Goal: Information Seeking & Learning: Check status

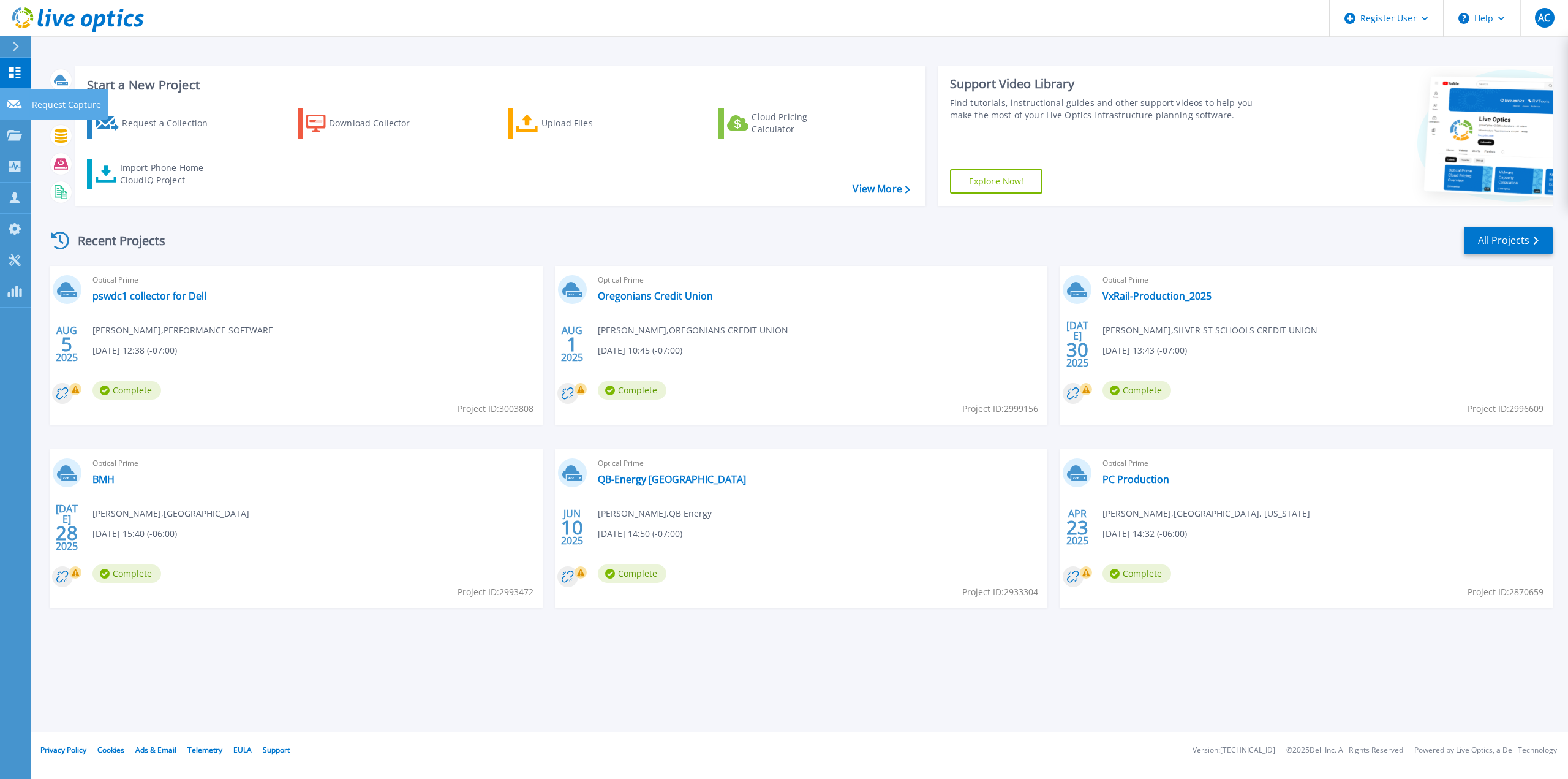
click at [4, 97] on link "Request Capture Request Capture" at bounding box center [15, 104] width 31 height 32
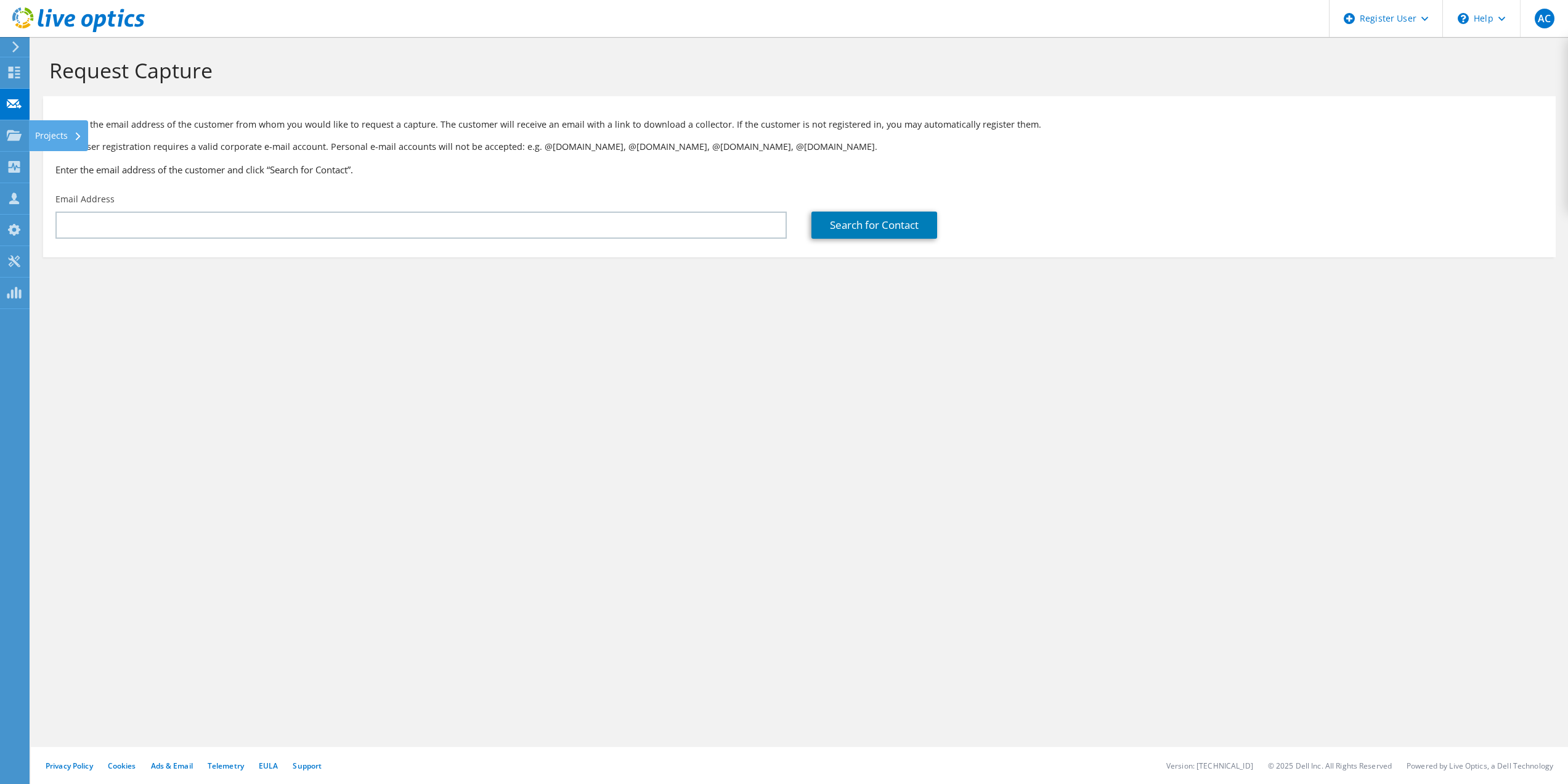
click at [20, 142] on div at bounding box center [13, 137] width 14 height 13
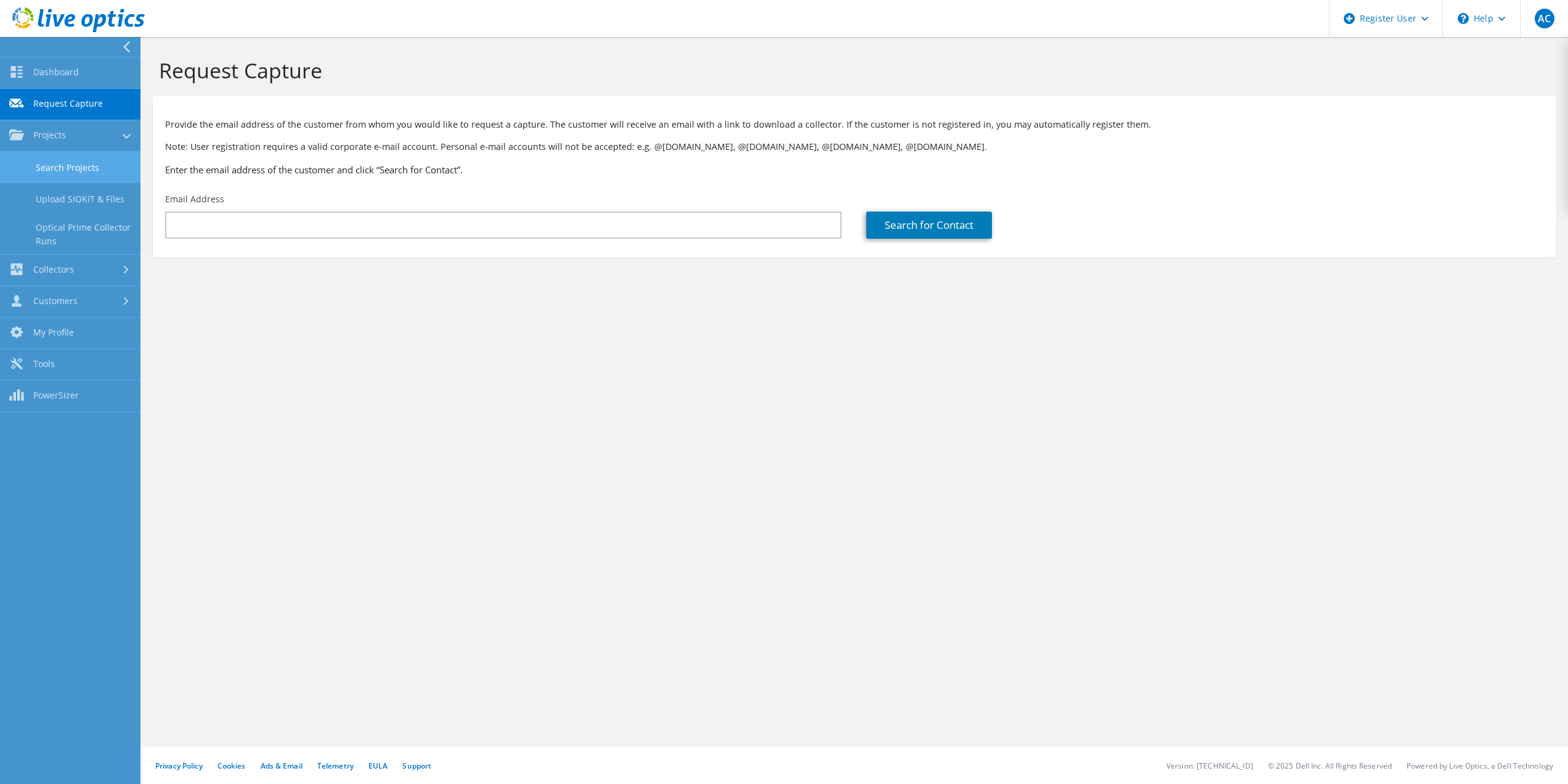
click at [59, 165] on link "Search Projects" at bounding box center [70, 167] width 141 height 32
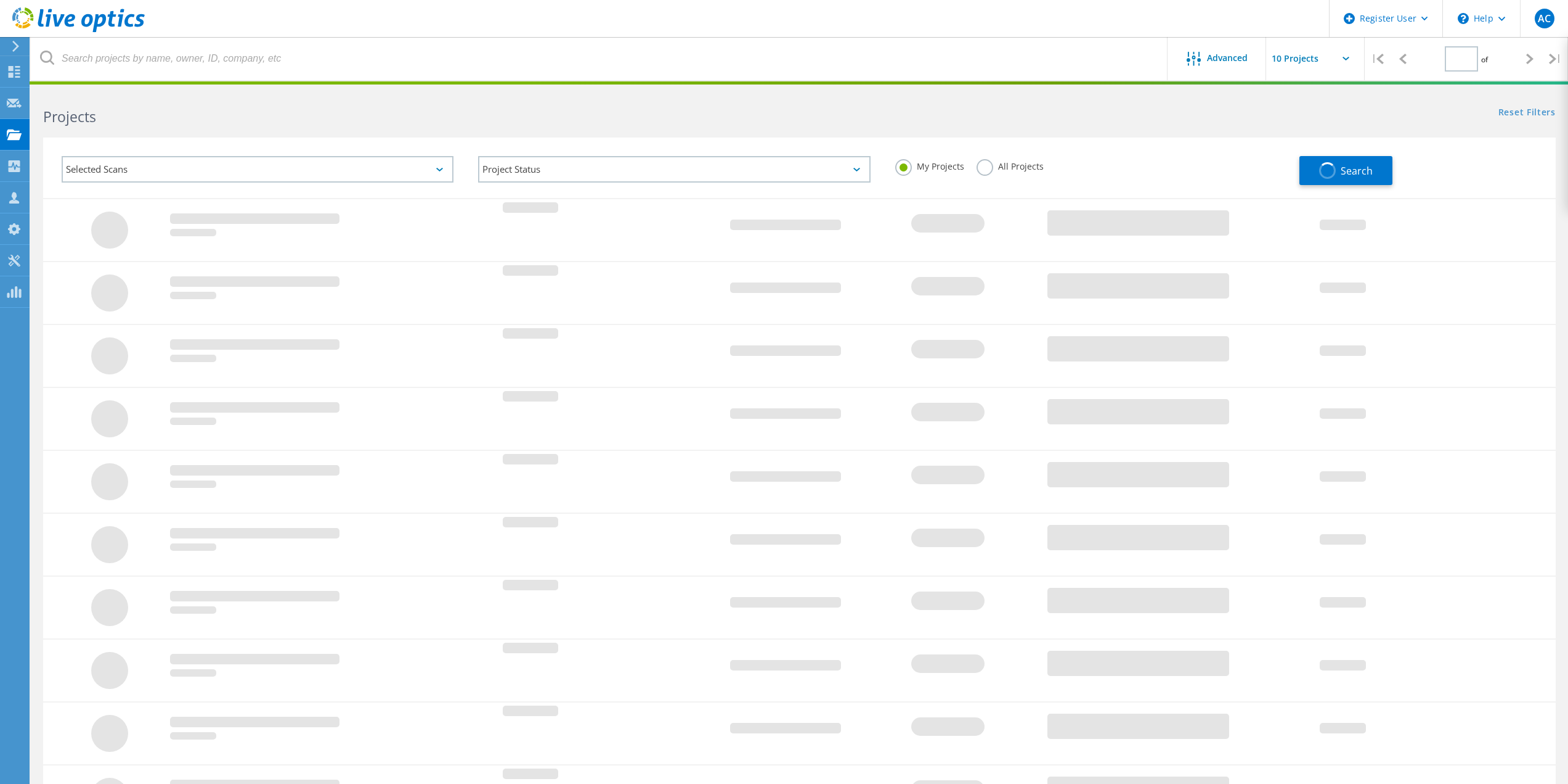
type input "1"
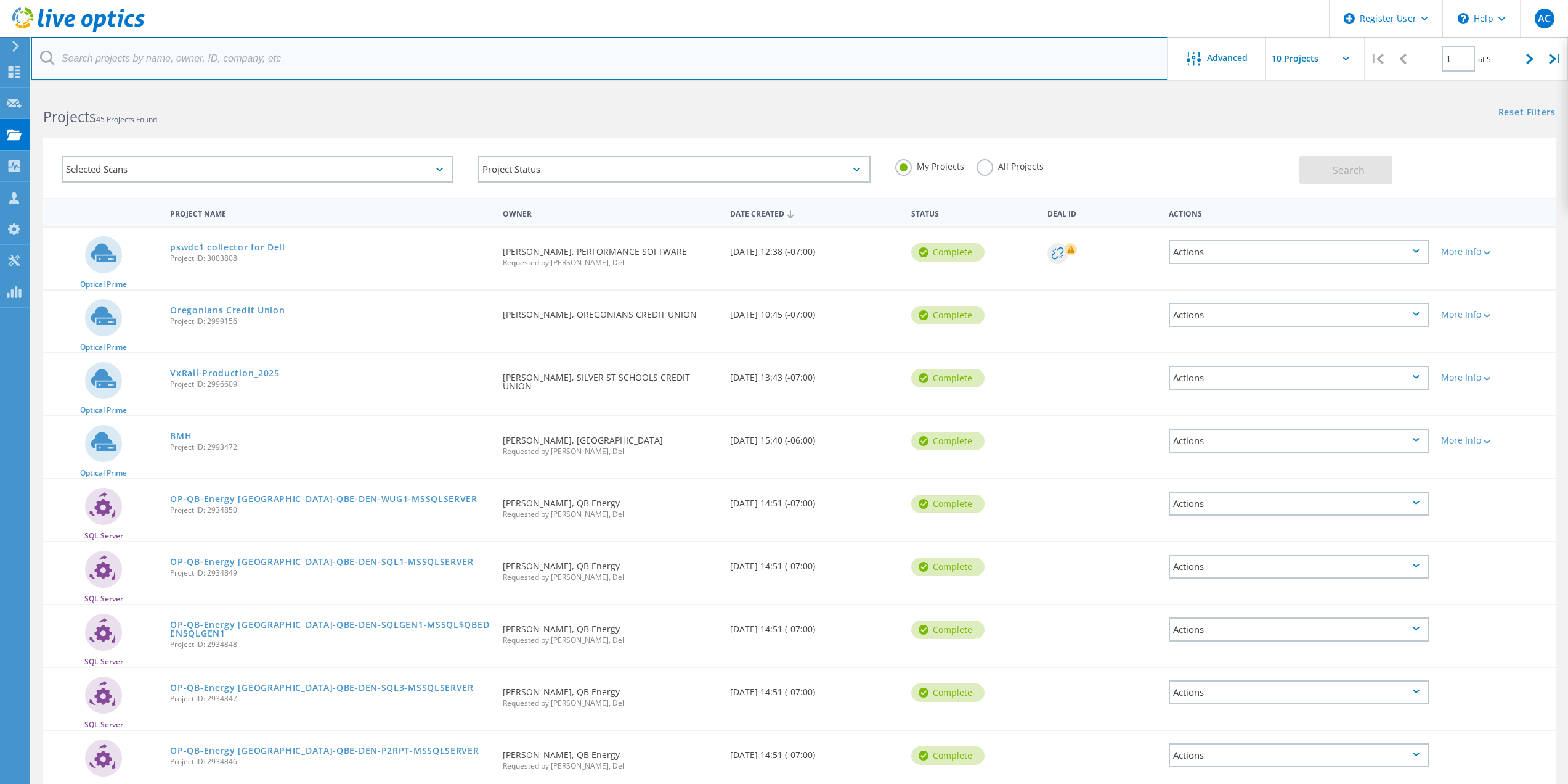
click at [273, 69] on input "text" at bounding box center [600, 58] width 1138 height 43
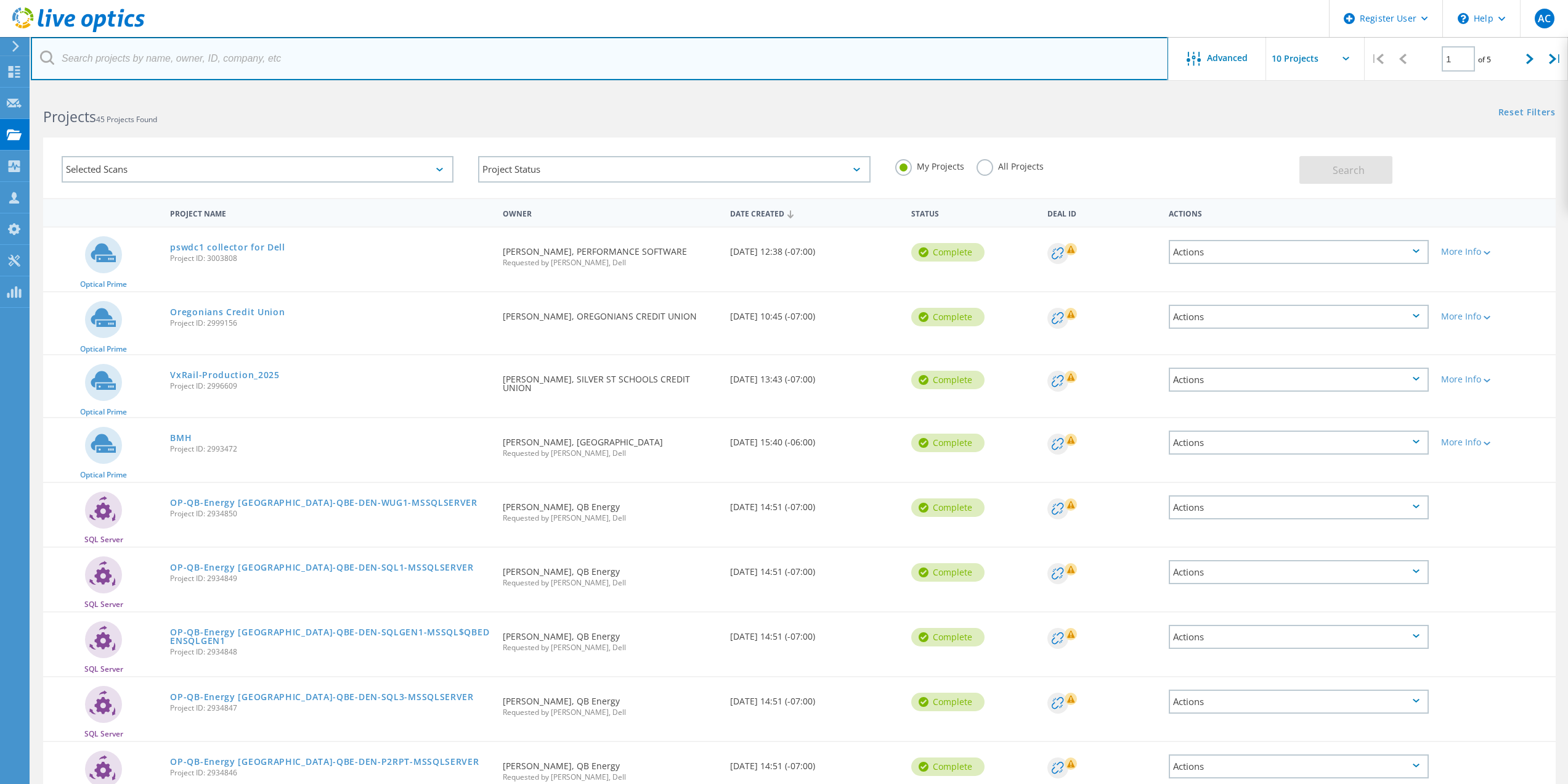
click at [273, 69] on input "text" at bounding box center [600, 58] width 1138 height 43
paste input "jclevidence@belgrademt.gov"
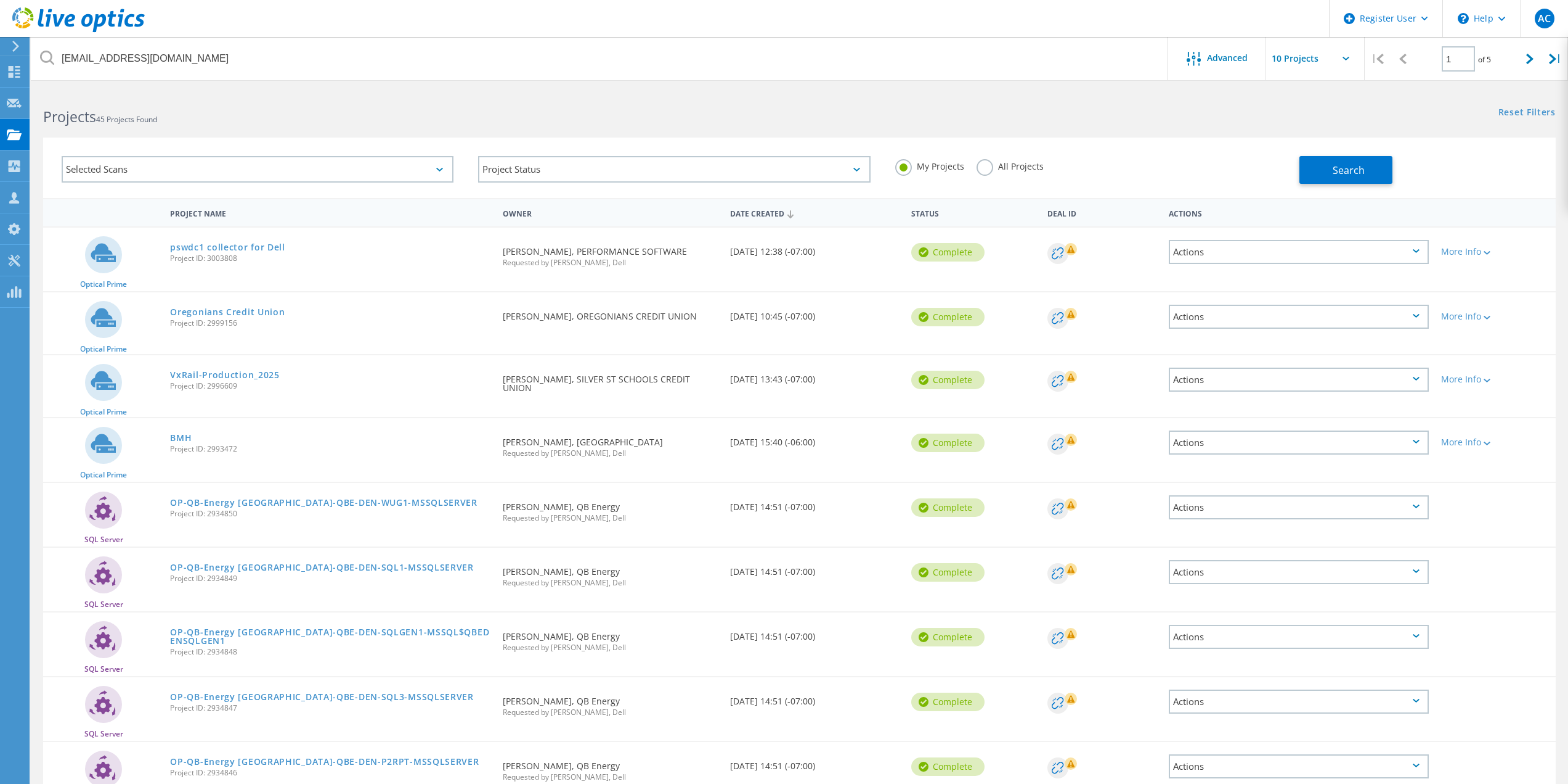
click at [960, 160] on div "My Projects All Projects" at bounding box center [1091, 166] width 417 height 45
click at [987, 165] on label "All Projects" at bounding box center [1011, 165] width 67 height 12
click at [0, 0] on input "All Projects" at bounding box center [0, 0] width 0 height 0
click at [1354, 164] on span "Search" at bounding box center [1349, 170] width 32 height 13
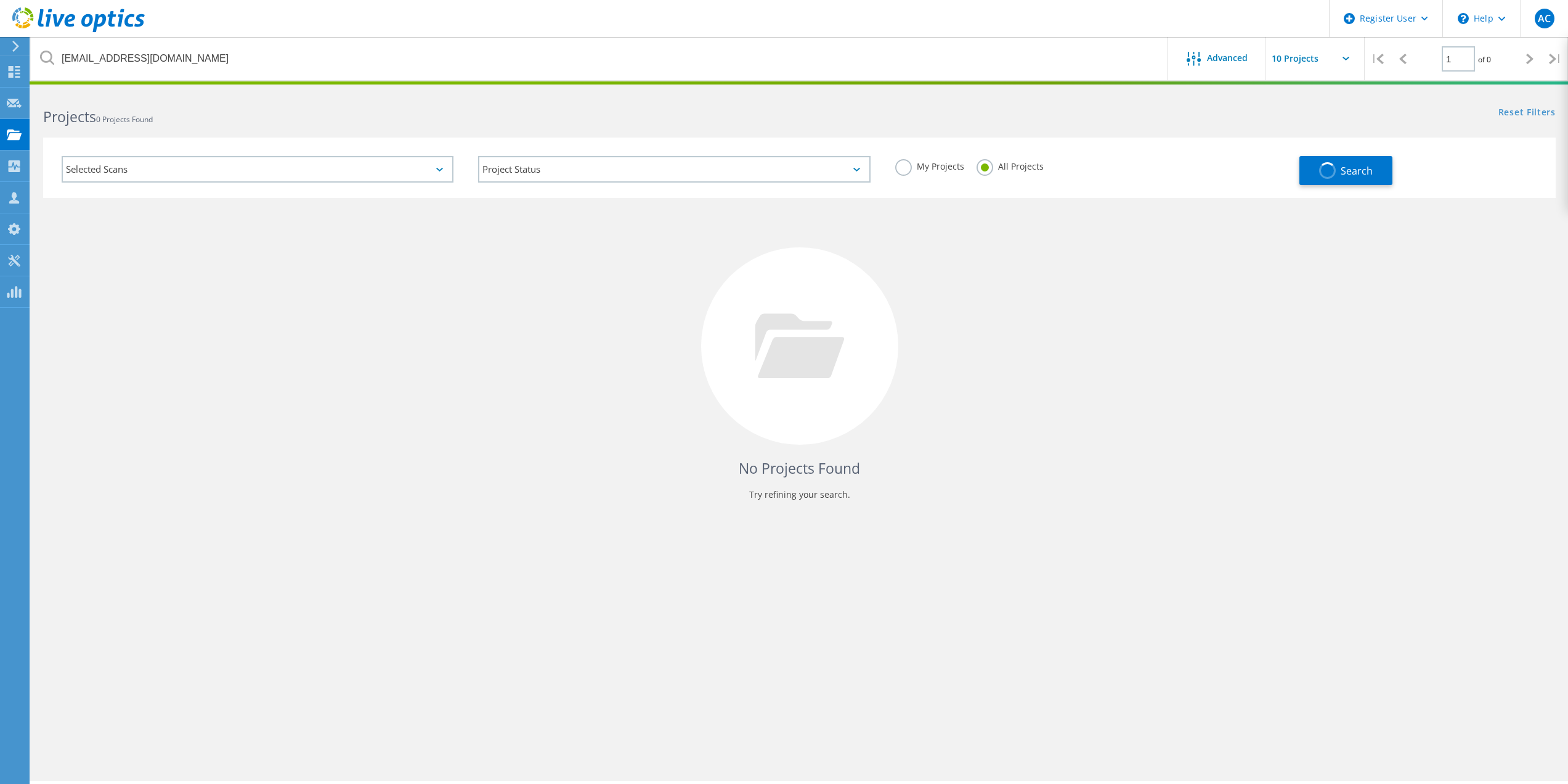
click at [296, 116] on h2 "Projects 0 Projects Found" at bounding box center [415, 117] width 744 height 20
click at [395, 337] on div "No Projects Found Try refining your search." at bounding box center [799, 356] width 1512 height 319
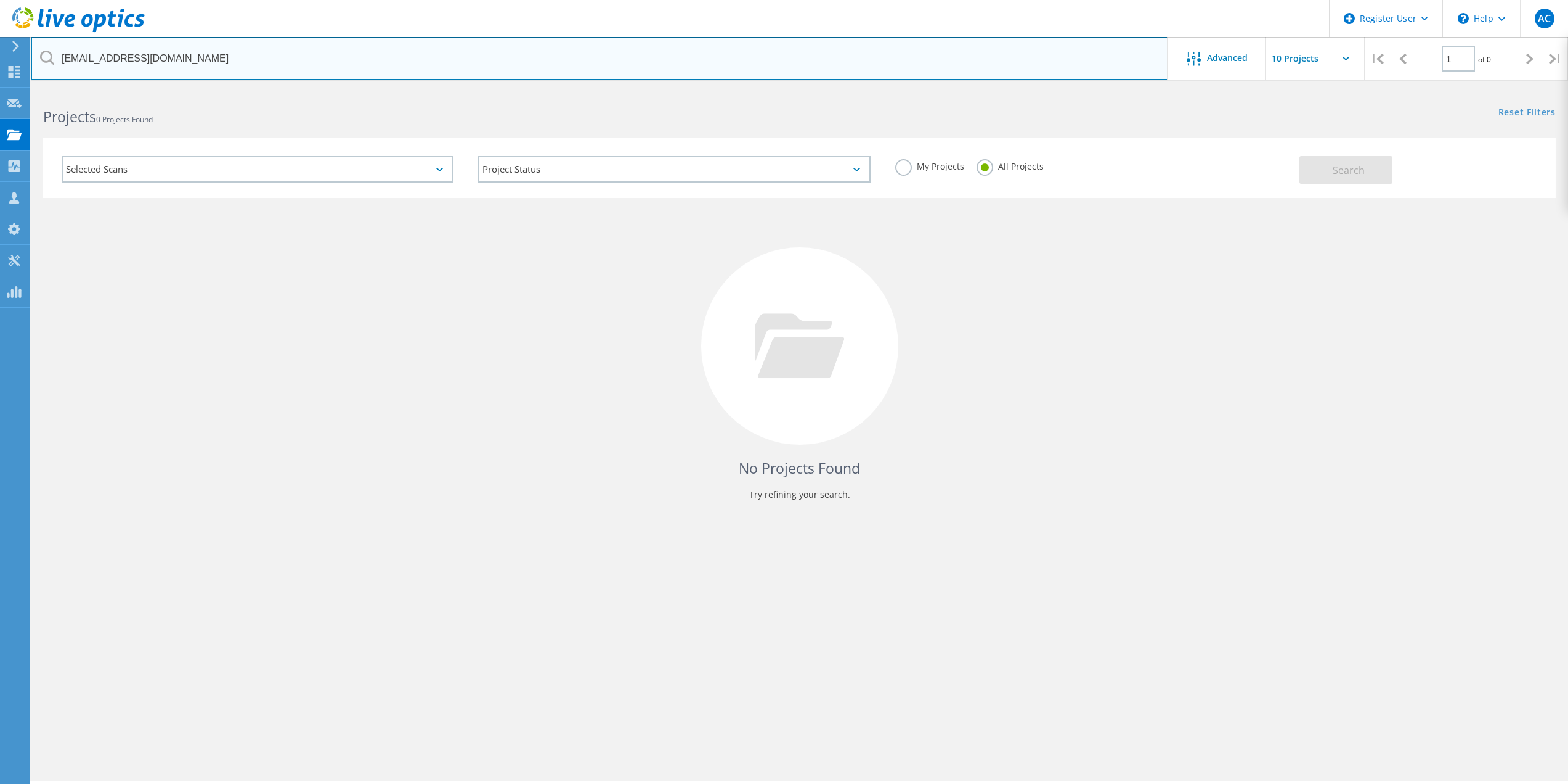
click at [249, 67] on input "jclevidence@belgrademt.gov" at bounding box center [600, 58] width 1138 height 43
paste input "aarono@brasada.com"
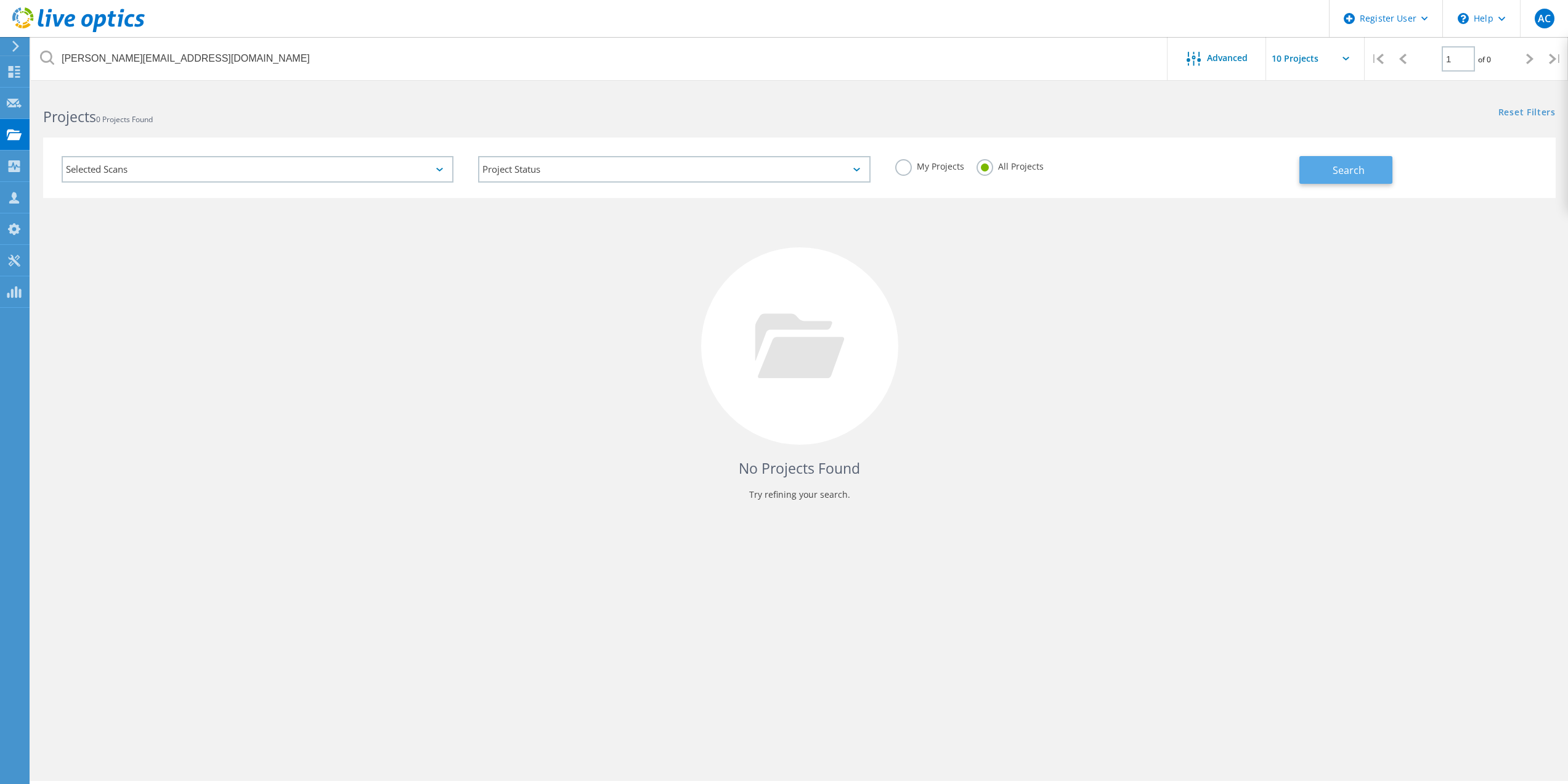
click at [1367, 182] on button "Search" at bounding box center [1346, 170] width 93 height 28
click at [1045, 117] on div "Projects 0 Projects Found Reset Filters Show Filters" at bounding box center [799, 106] width 1537 height 33
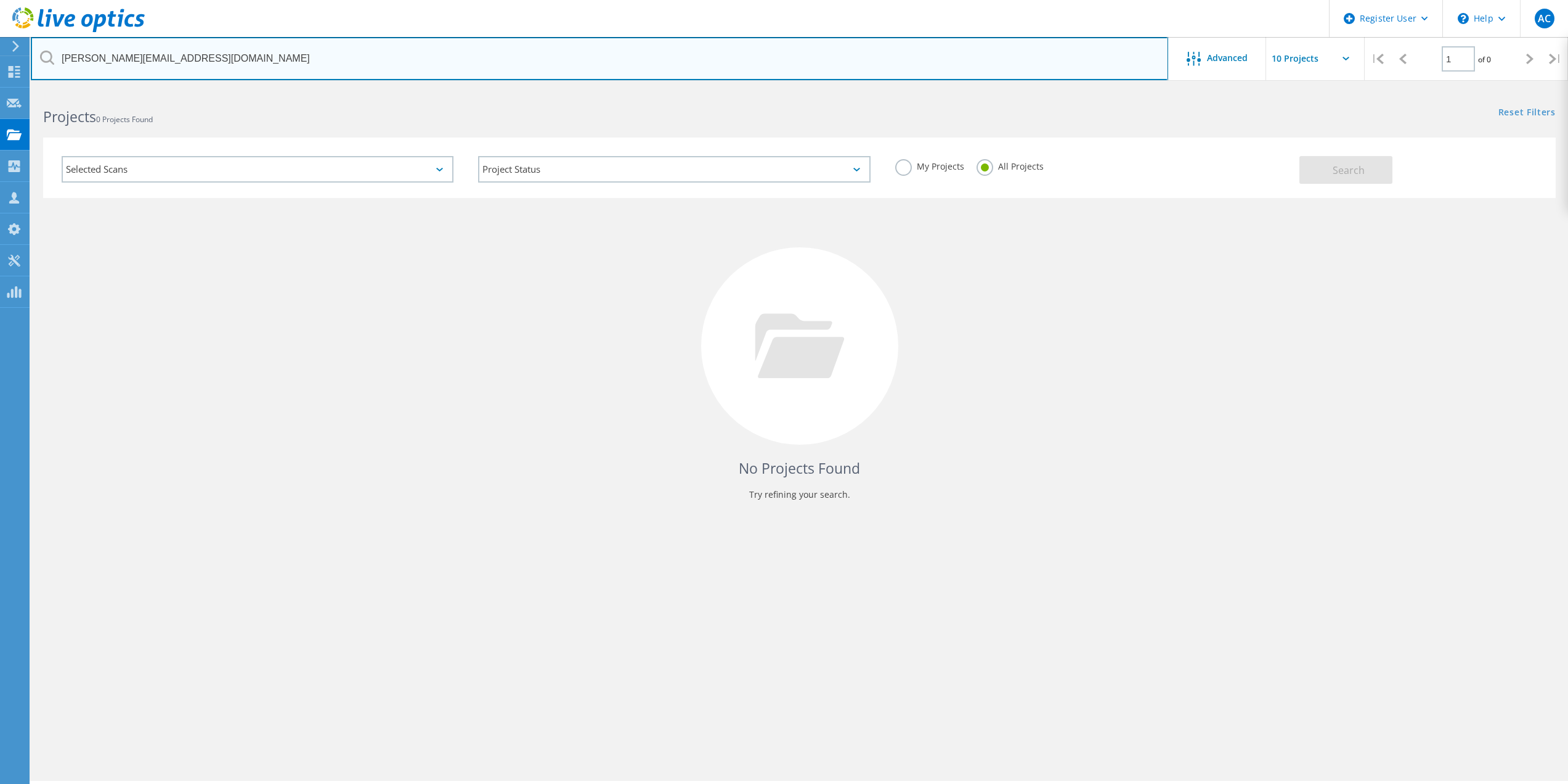
drag, startPoint x: 707, startPoint y: 76, endPoint x: 700, endPoint y: 75, distance: 7.1
click at [707, 76] on input "aarono@brasada.com" at bounding box center [600, 58] width 1138 height 43
click at [700, 75] on input "aarono@brasada.com" at bounding box center [600, 58] width 1138 height 43
paste input "gcasallo@silverstatecu."
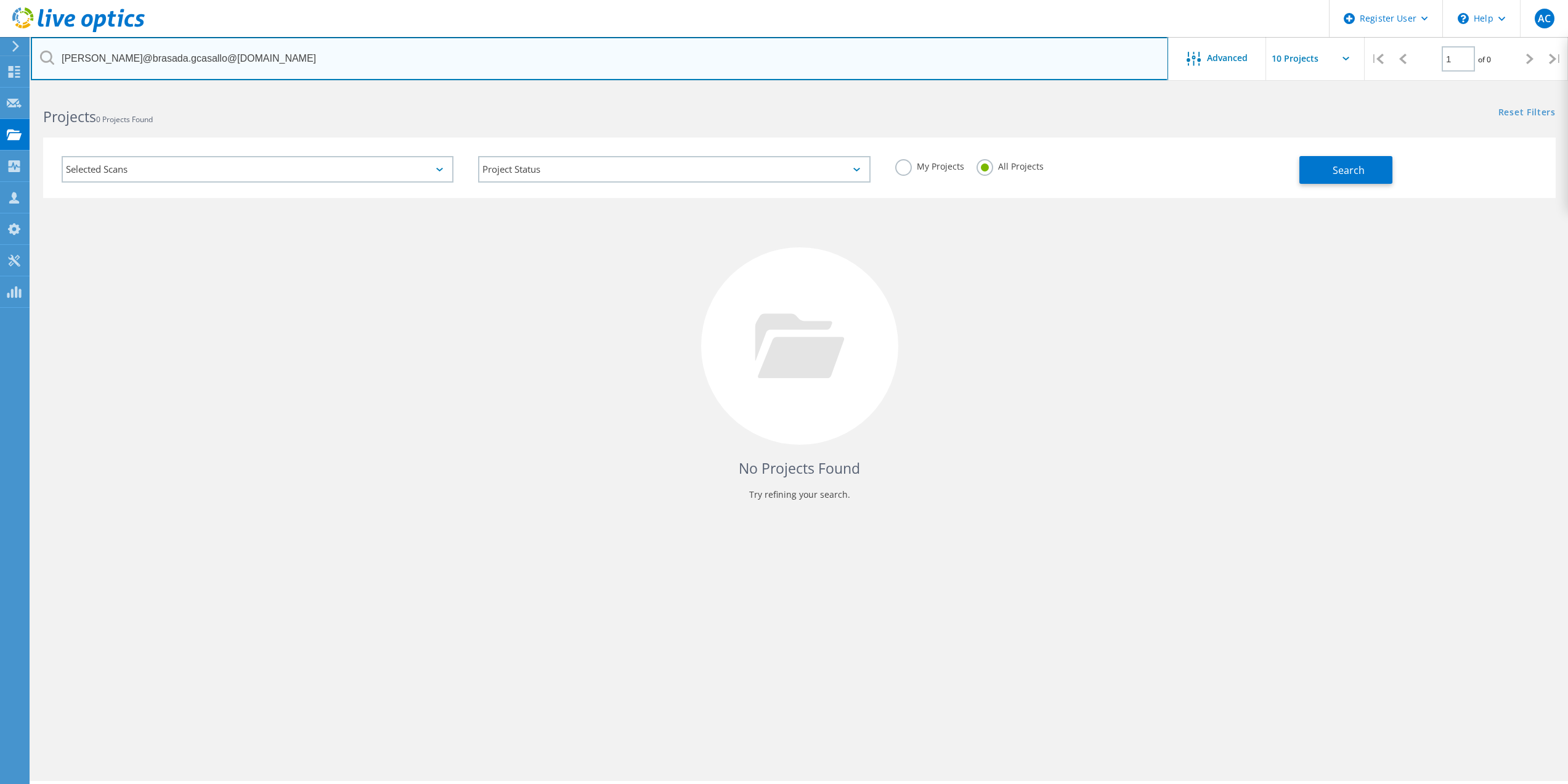
click at [701, 71] on input "aarono@brasada.gcasallo@silverstatecu.com" at bounding box center [600, 58] width 1138 height 43
paste input "text"
type input "gcasallo@silverstatecu.com"
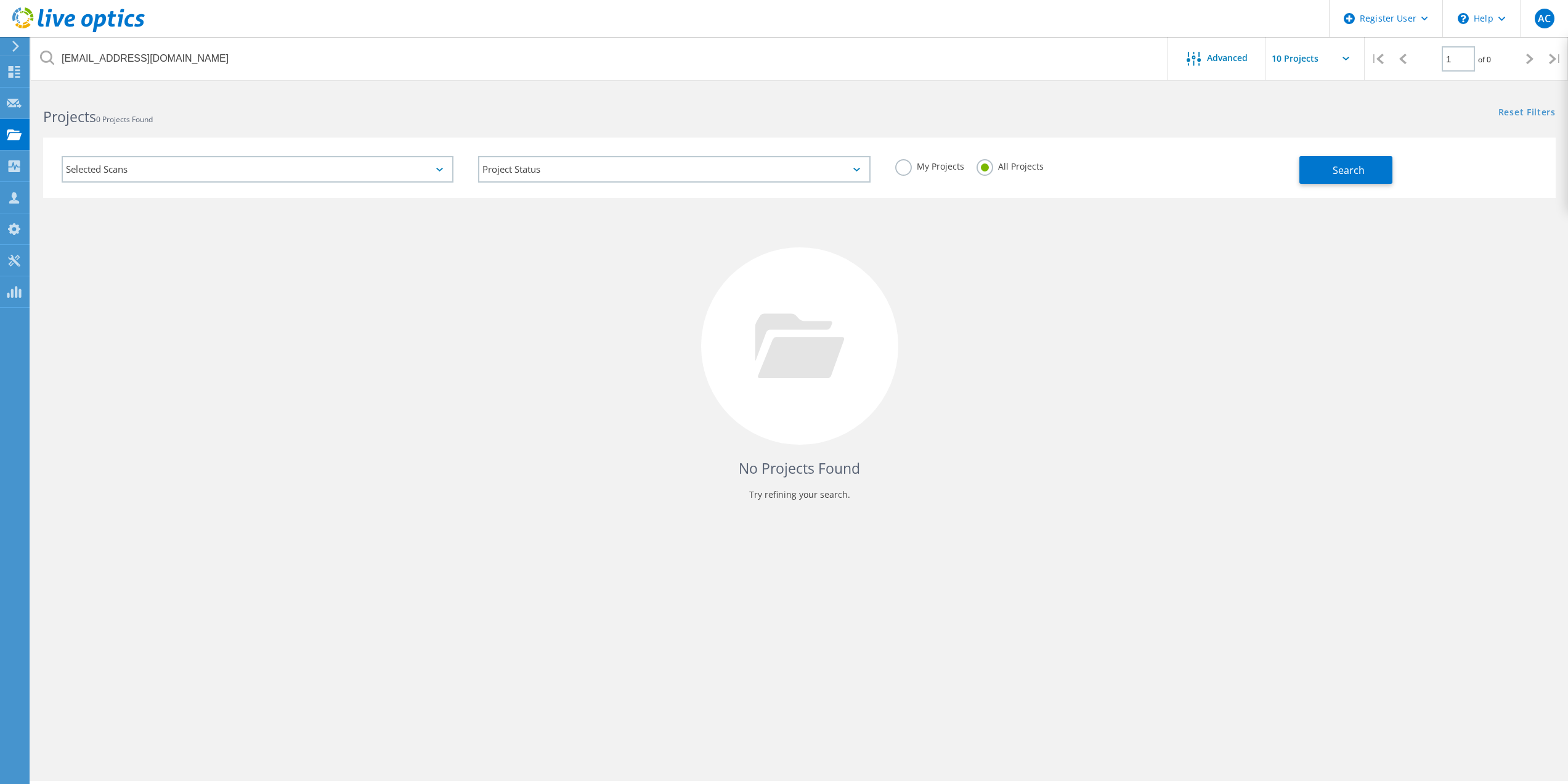
click at [985, 169] on label "All Projects" at bounding box center [1011, 165] width 67 height 12
click at [0, 0] on input "All Projects" at bounding box center [0, 0] width 0 height 0
click at [1283, 169] on div "My Projects All Projects" at bounding box center [1091, 166] width 417 height 45
click at [1332, 170] on button "Search" at bounding box center [1346, 170] width 93 height 28
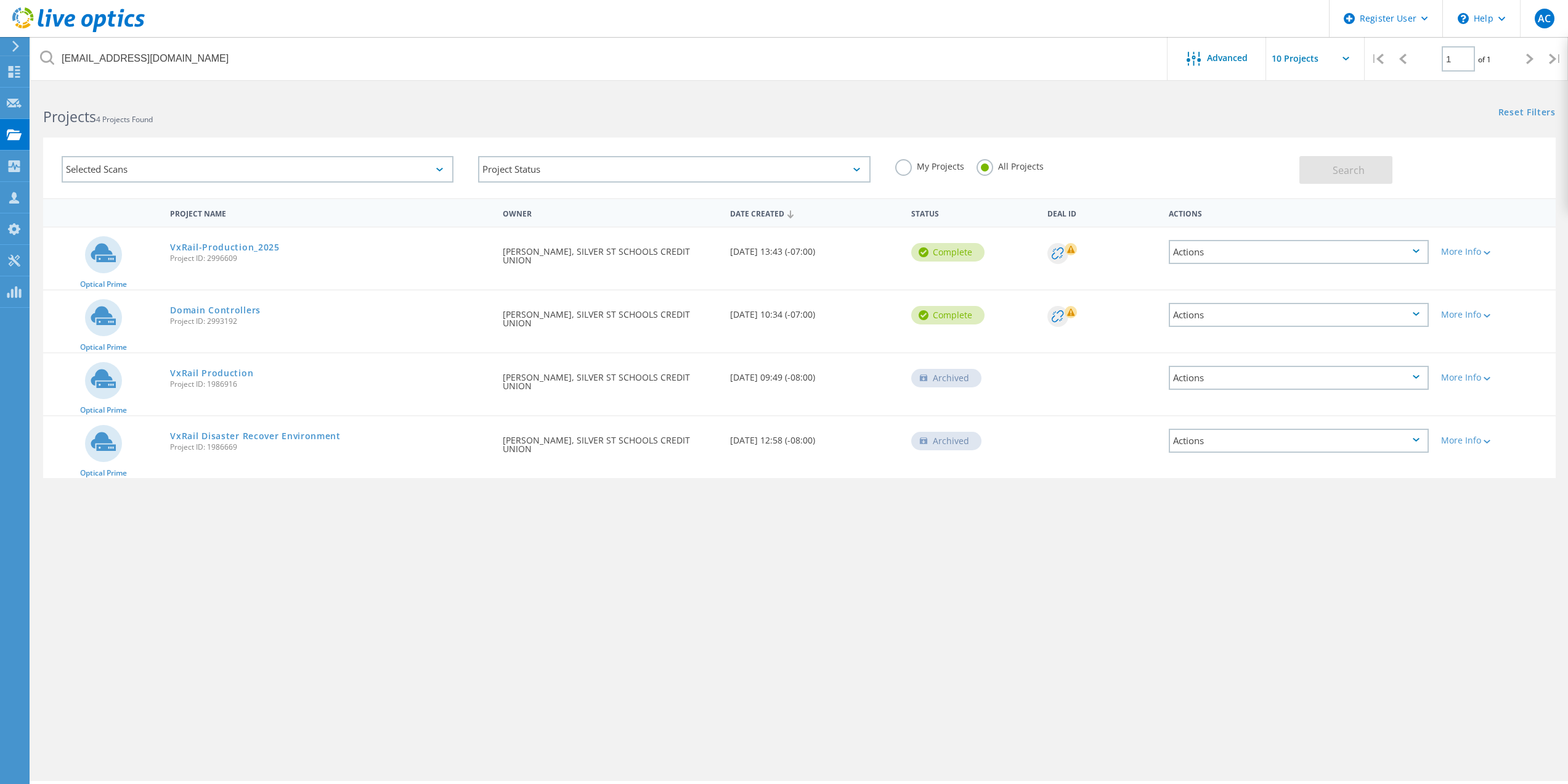
drag, startPoint x: 244, startPoint y: 248, endPoint x: 244, endPoint y: 280, distance: 32.0
click at [244, 248] on link "VxRail-Production_2025" at bounding box center [224, 247] width 109 height 9
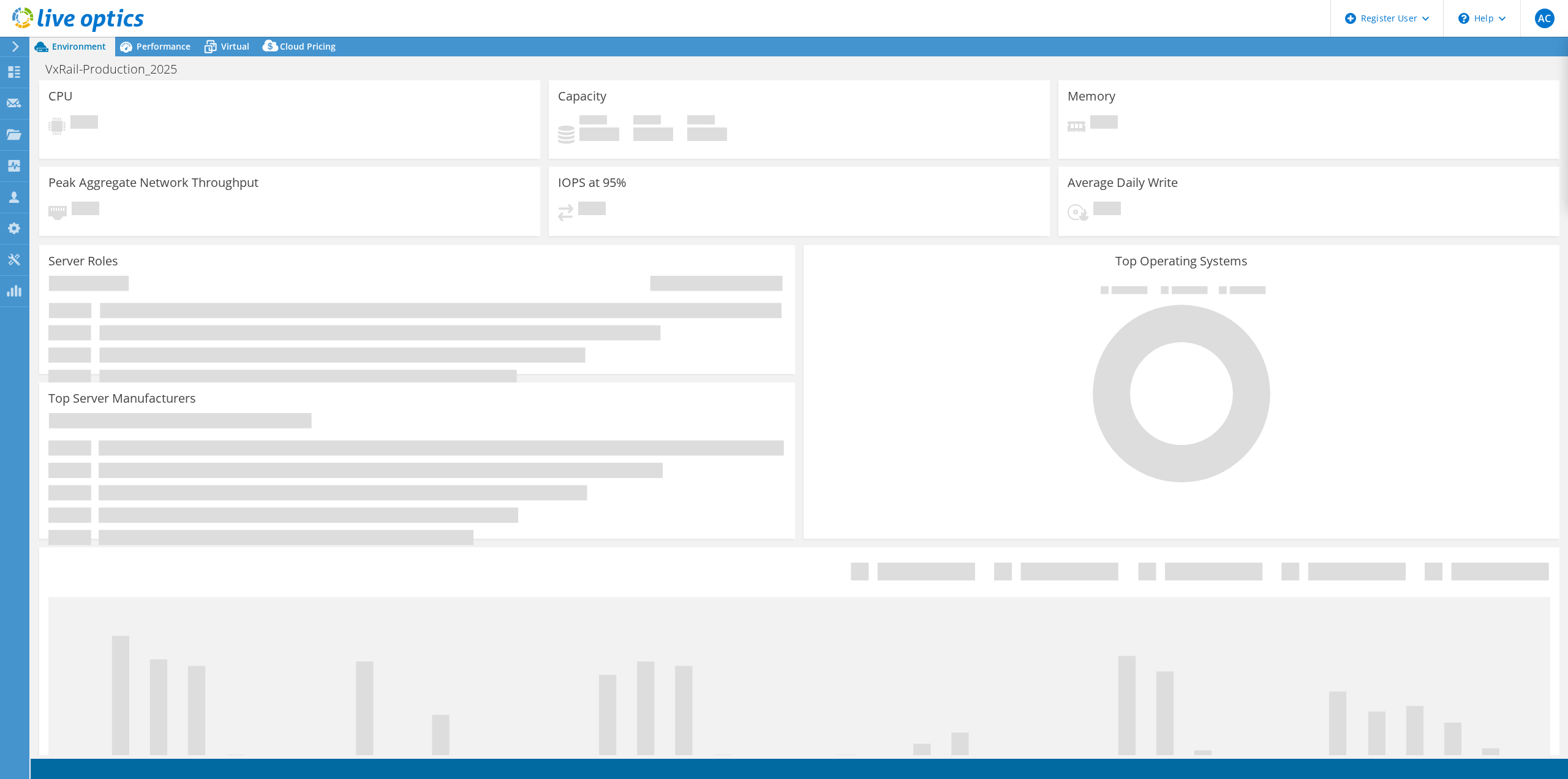
select select "USWest"
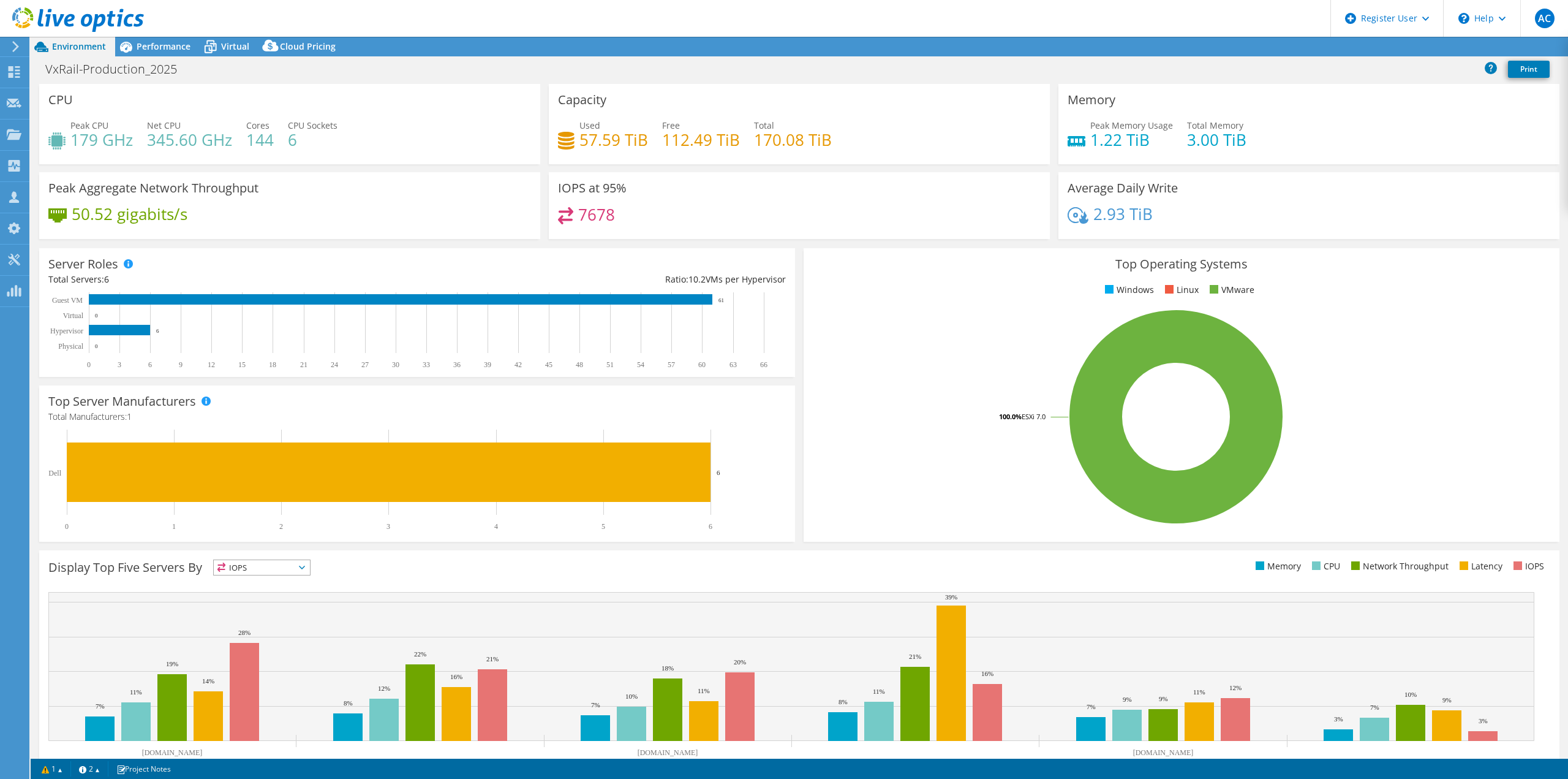
click at [1311, 93] on div "Memory Peak Memory Usage 1.22 TiB Total Memory 3.00 TiB" at bounding box center [1309, 124] width 501 height 80
click at [1345, 46] on link "Reports" at bounding box center [1360, 47] width 58 height 19
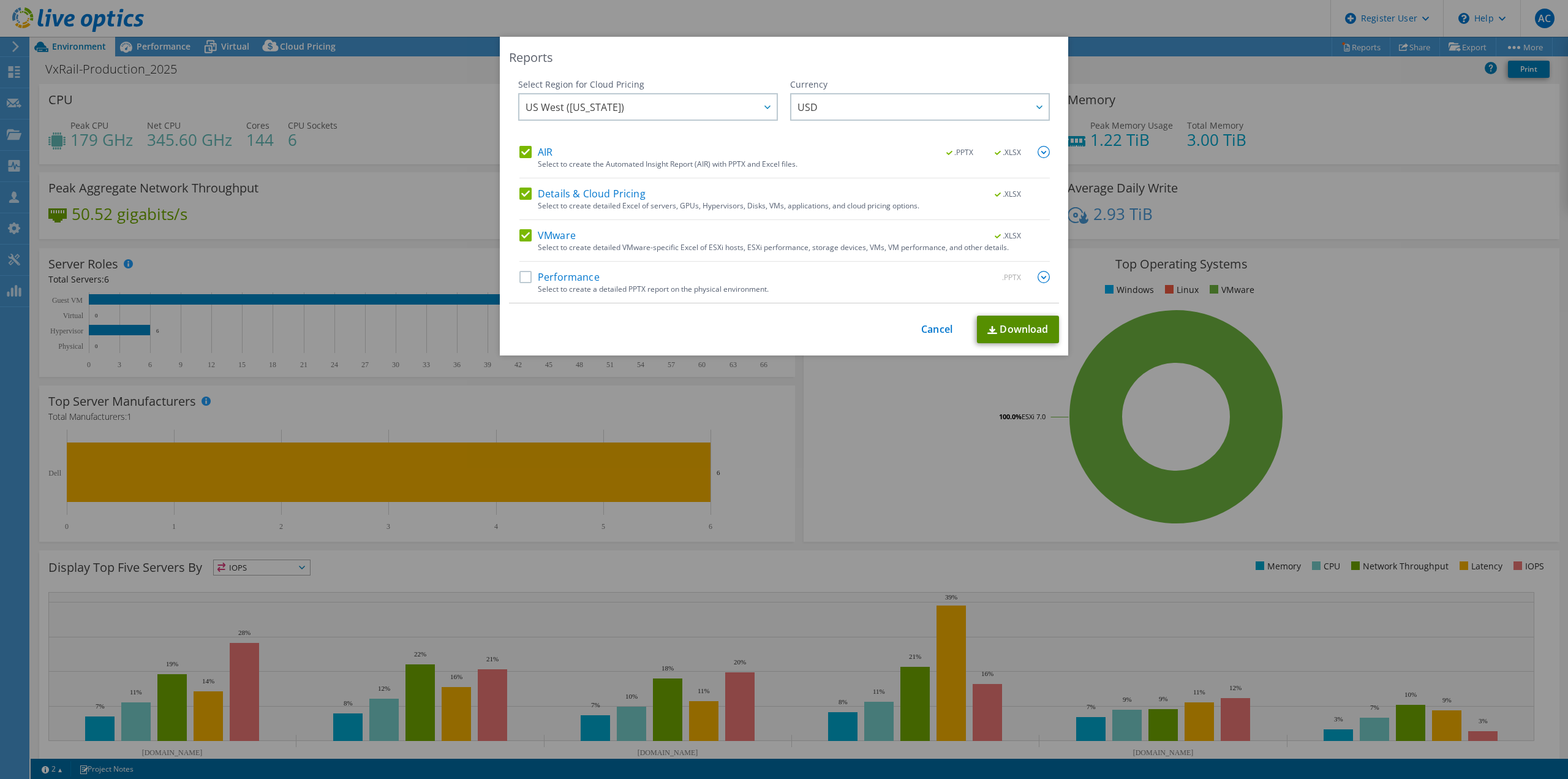
click at [1050, 336] on link "Download" at bounding box center [1018, 329] width 82 height 28
click at [930, 324] on link "Cancel" at bounding box center [937, 329] width 32 height 11
